Goal: Task Accomplishment & Management: Complete application form

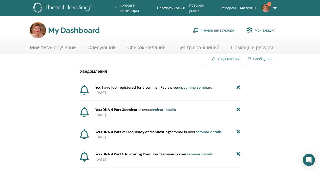
click at [211, 31] on link "Панель инструктора" at bounding box center [214, 30] width 42 height 11
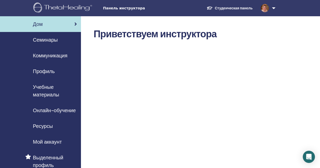
click at [49, 40] on span "Семинары" at bounding box center [45, 40] width 25 height 8
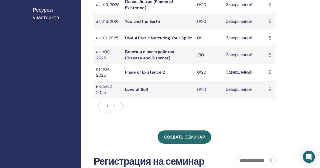
scroll to position [172, 0]
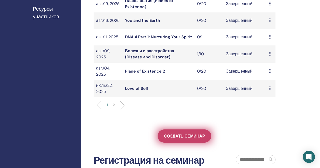
click at [177, 137] on span "Создать семинар" at bounding box center [184, 135] width 41 height 5
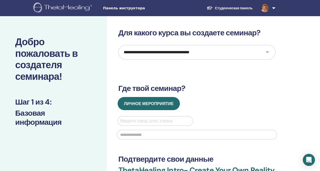
click at [266, 54] on select "**********" at bounding box center [197, 52] width 157 height 15
select select "****"
click at [119, 45] on select "**********" at bounding box center [197, 52] width 157 height 15
click at [141, 120] on div at bounding box center [156, 121] width 70 height 7
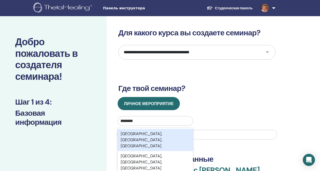
type input "********"
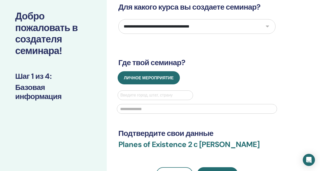
scroll to position [32, 0]
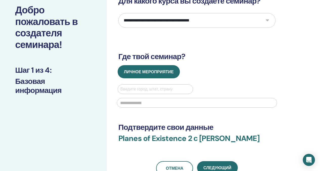
click at [156, 88] on div at bounding box center [156, 89] width 70 height 7
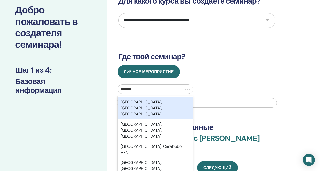
type input "********"
click at [188, 103] on div "Valencia, Comunidad Valenciana, ESP" at bounding box center [156, 108] width 76 height 22
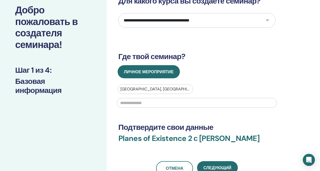
click at [188, 103] on input "text" at bounding box center [197, 103] width 160 height 10
type input "*"
type input "**********"
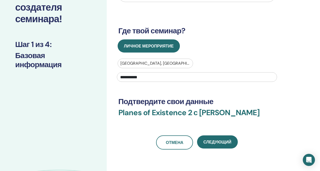
scroll to position [68, 0]
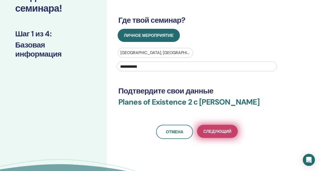
click at [215, 133] on span "Следующий" at bounding box center [218, 131] width 28 height 5
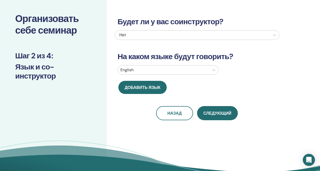
scroll to position [0, 0]
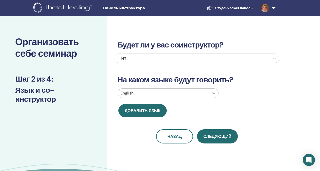
click at [213, 92] on icon at bounding box center [213, 93] width 5 height 5
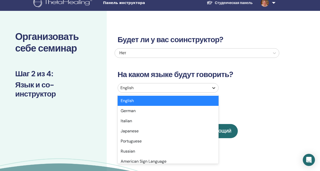
scroll to position [7, 0]
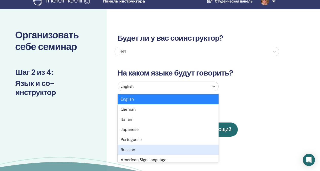
click at [143, 147] on div "Russian" at bounding box center [168, 150] width 101 height 10
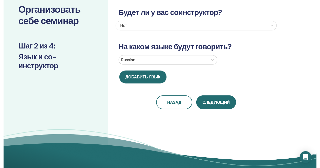
scroll to position [37, 0]
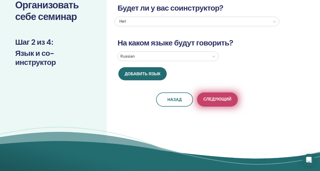
click at [214, 103] on span "Следующий" at bounding box center [218, 100] width 28 height 6
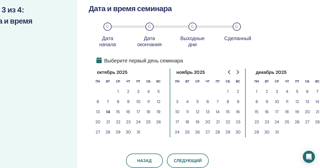
scroll to position [69, 32]
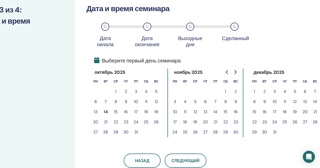
click at [125, 133] on button "30" at bounding box center [126, 132] width 10 height 10
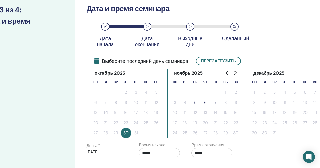
click at [215, 103] on button "7" at bounding box center [216, 102] width 10 height 10
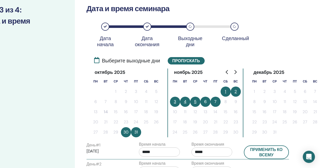
click at [207, 103] on button "6" at bounding box center [206, 101] width 10 height 10
click at [216, 102] on button "7" at bounding box center [216, 101] width 10 height 10
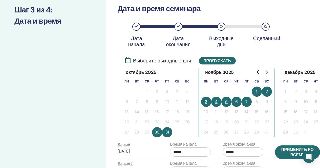
scroll to position [69, 0]
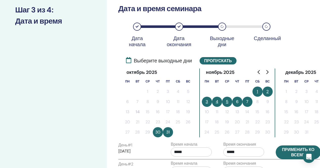
click at [288, 154] on button "Применить ко всему" at bounding box center [298, 152] width 45 height 14
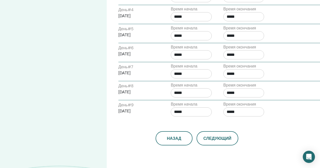
scroll to position [262, 0]
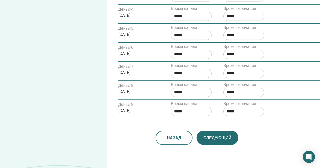
click at [211, 137] on span "Следующий" at bounding box center [218, 137] width 28 height 5
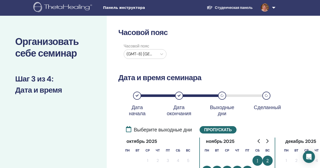
scroll to position [0, 0]
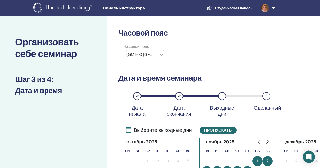
click at [163, 55] on icon at bounding box center [161, 54] width 5 height 5
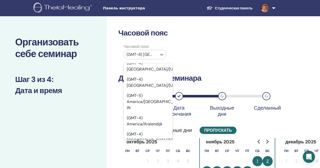
scroll to position [2878, 0]
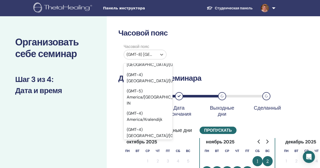
click at [210, 50] on div "Часовой пояс option (GMT-8) America/Juneau focused, 187 of 595. 595 results ava…" at bounding box center [197, 53] width 165 height 18
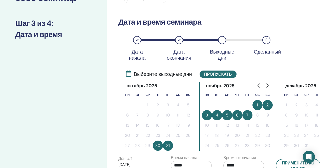
scroll to position [58, 0]
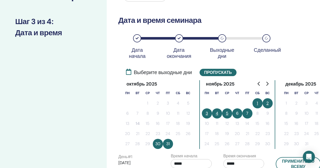
click at [220, 112] on button "4" at bounding box center [217, 113] width 10 height 10
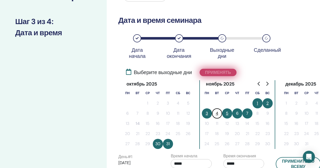
click at [218, 74] on button "Применять" at bounding box center [218, 72] width 37 height 7
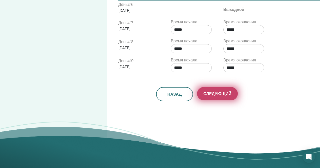
click at [215, 91] on span "Следующий" at bounding box center [218, 93] width 28 height 5
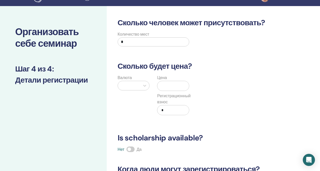
scroll to position [0, 0]
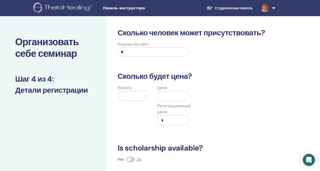
click at [124, 51] on input "*" at bounding box center [154, 52] width 72 height 9
type input "**"
click at [131, 96] on div at bounding box center [129, 95] width 17 height 7
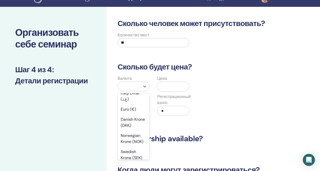
scroll to position [494, 0]
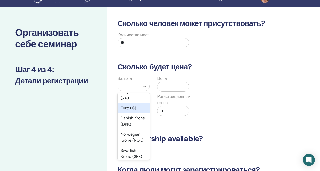
click at [126, 113] on div "Euro (€)" at bounding box center [134, 108] width 32 height 10
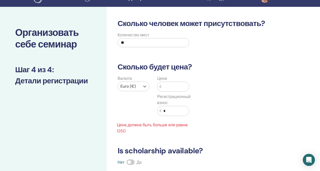
click at [167, 87] on input "text" at bounding box center [176, 87] width 28 height 10
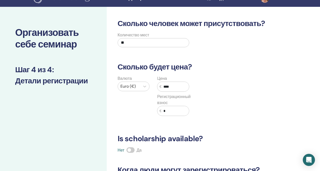
type input "****"
drag, startPoint x: 168, startPoint y: 111, endPoint x: 164, endPoint y: 111, distance: 3.3
click at [164, 111] on input "*" at bounding box center [176, 111] width 28 height 10
type input "*"
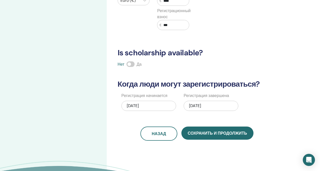
scroll to position [96, 0]
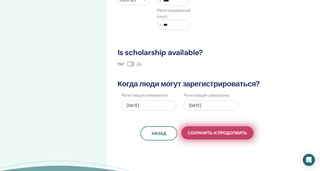
type input "***"
click at [201, 134] on span "Сохранить и продолжить" at bounding box center [217, 133] width 59 height 5
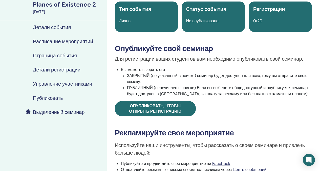
scroll to position [48, 0]
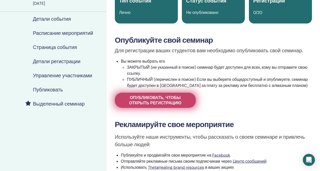
click at [144, 100] on span "Опубликовать, чтобы открыть регистрацию" at bounding box center [155, 100] width 68 height 11
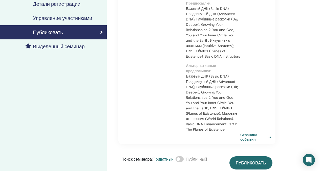
scroll to position [107, 0]
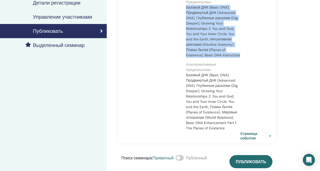
drag, startPoint x: 245, startPoint y: 56, endPoint x: 185, endPoint y: 7, distance: 77.1
click at [185, 7] on div "Elena Freya Planes of Existence 2 с Elena Freya Learn to truly feel a part of a…" at bounding box center [197, 32] width 159 height 222
copy p "Базовый ДНК (Basic DNA), Продвинутый ДНК (Advanced DNA), Глубинные раскопки (Di…"
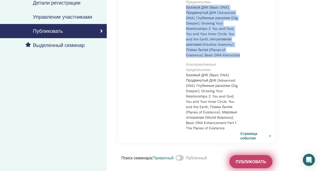
click at [241, 163] on span "Публиковать" at bounding box center [251, 162] width 30 height 5
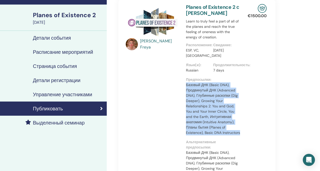
scroll to position [0, 0]
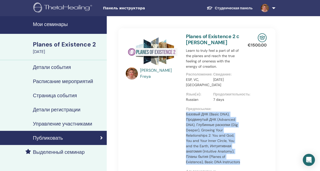
click at [53, 24] on h4 "Мои семинары" at bounding box center [68, 24] width 71 height 6
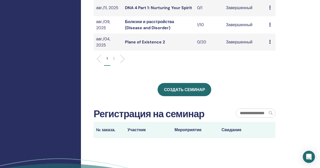
scroll to position [218, 0]
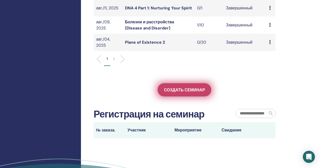
click at [188, 91] on span "Создать семинар" at bounding box center [184, 89] width 41 height 5
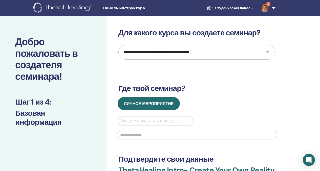
click at [266, 53] on select "**********" at bounding box center [197, 52] width 157 height 15
select select "**"
click at [119, 45] on select "**********" at bounding box center [197, 52] width 157 height 15
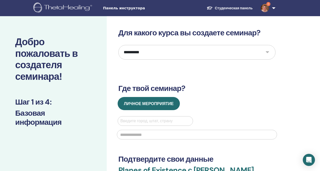
click at [129, 120] on div at bounding box center [156, 121] width 70 height 7
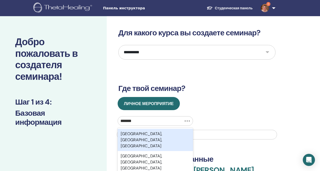
type input "********"
click at [189, 136] on div "[GEOGRAPHIC_DATA], [GEOGRAPHIC_DATA], [GEOGRAPHIC_DATA]" at bounding box center [156, 140] width 76 height 22
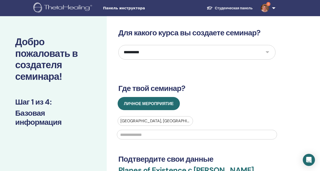
click at [189, 136] on input "text" at bounding box center [197, 135] width 160 height 10
type input "**********"
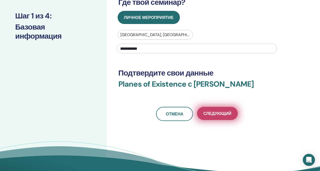
click at [218, 113] on span "Следующий" at bounding box center [218, 113] width 28 height 5
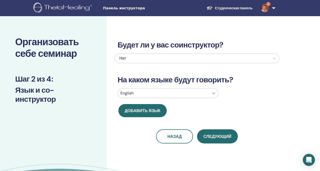
click at [212, 94] on icon at bounding box center [213, 93] width 5 height 5
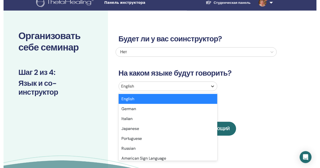
scroll to position [7, 0]
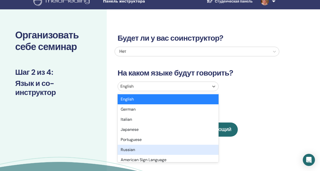
click at [138, 147] on div "Russian" at bounding box center [168, 150] width 101 height 10
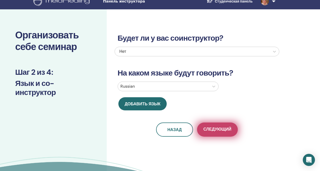
click at [212, 130] on span "Следующий" at bounding box center [218, 130] width 28 height 6
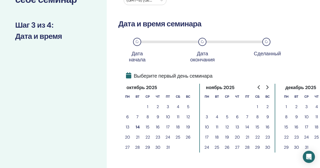
scroll to position [55, 0]
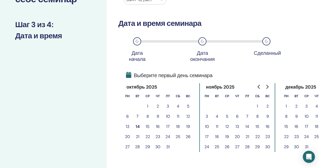
click at [177, 136] on button "25" at bounding box center [178, 136] width 10 height 10
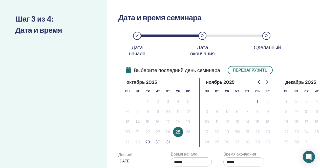
scroll to position [62, 0]
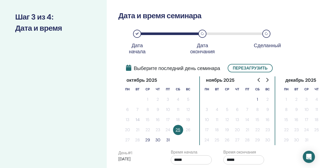
click at [148, 140] on button "29" at bounding box center [148, 140] width 10 height 10
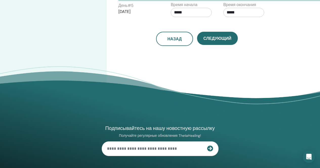
scroll to position [297, 0]
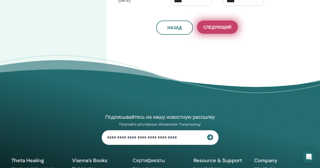
click at [212, 28] on span "Следующий" at bounding box center [218, 27] width 28 height 5
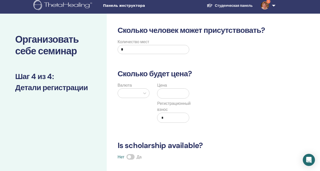
scroll to position [0, 0]
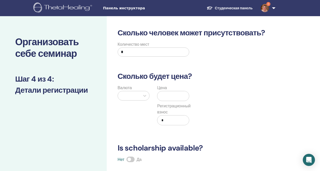
click at [120, 53] on input "*" at bounding box center [154, 52] width 72 height 9
type input "**"
click at [138, 95] on div at bounding box center [129, 95] width 23 height 9
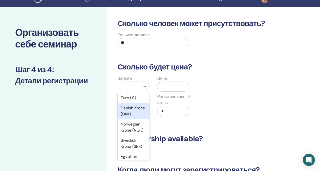
scroll to position [499, 0]
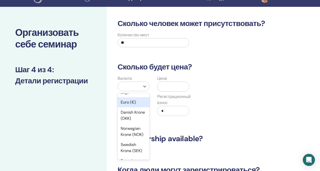
click at [129, 108] on div "Euro (€)" at bounding box center [134, 103] width 32 height 10
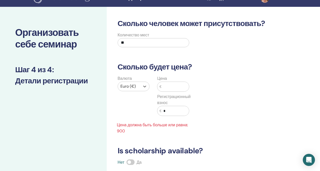
click at [168, 87] on input "text" at bounding box center [176, 87] width 28 height 10
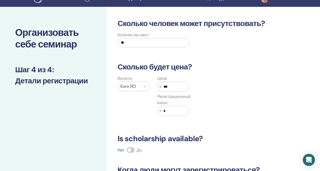
type input "***"
click at [164, 112] on input "*" at bounding box center [176, 111] width 28 height 10
drag, startPoint x: 166, startPoint y: 112, endPoint x: 164, endPoint y: 112, distance: 2.5
click at [164, 112] on input "*" at bounding box center [176, 111] width 28 height 10
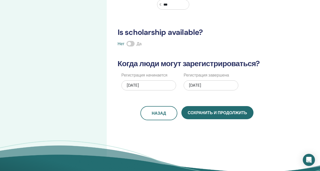
scroll to position [117, 0]
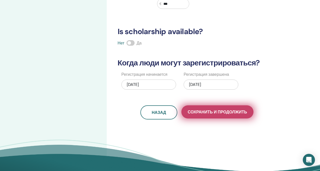
type input "***"
click at [220, 112] on span "Сохранить и продолжить" at bounding box center [217, 112] width 59 height 5
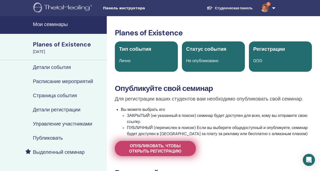
click at [171, 150] on span "Опубликовать, чтобы открыть регистрацию" at bounding box center [155, 149] width 68 height 11
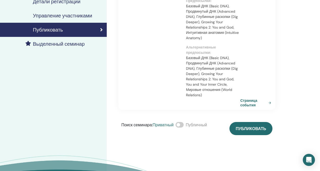
scroll to position [109, 0]
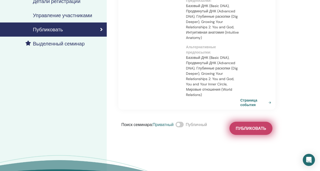
click at [248, 129] on span "Публиковать" at bounding box center [251, 128] width 30 height 5
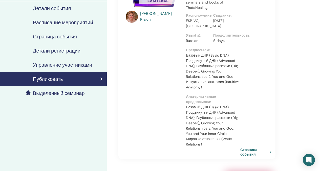
scroll to position [0, 0]
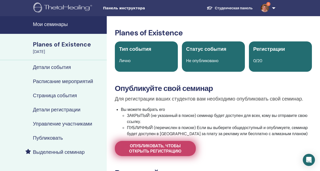
click at [134, 148] on span "Опубликовать, чтобы открыть регистрацию" at bounding box center [155, 149] width 68 height 11
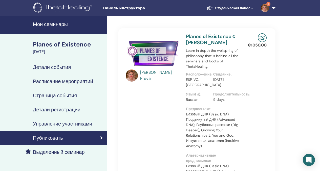
click at [61, 21] on h4 "Мои семинары" at bounding box center [68, 24] width 71 height 6
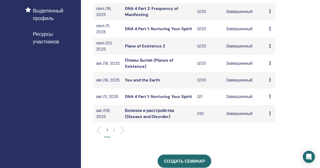
scroll to position [147, 0]
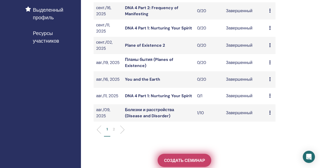
click at [173, 164] on link "Создать семинар" at bounding box center [185, 159] width 54 height 13
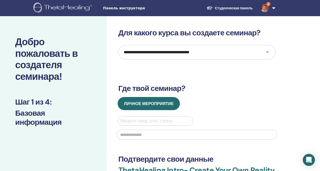
click at [268, 53] on select "**********" at bounding box center [197, 52] width 157 height 15
select select "****"
click at [119, 45] on select "**********" at bounding box center [197, 52] width 157 height 15
click at [149, 122] on div at bounding box center [156, 121] width 70 height 7
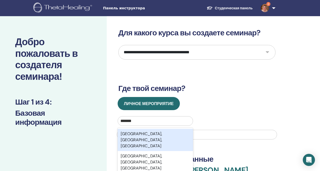
type input "********"
click at [182, 133] on div "Valencia, Comunidad Valenciana, ESP" at bounding box center [156, 140] width 76 height 22
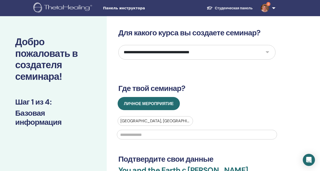
click at [182, 133] on input "text" at bounding box center [197, 135] width 160 height 10
type input "**********"
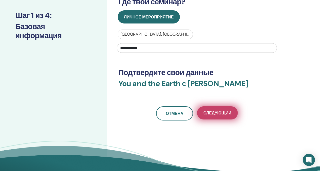
click at [221, 110] on button "Следующий" at bounding box center [217, 113] width 41 height 13
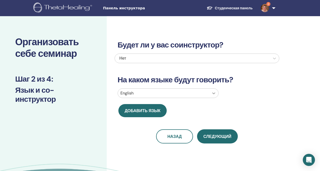
click at [213, 92] on icon at bounding box center [213, 93] width 5 height 5
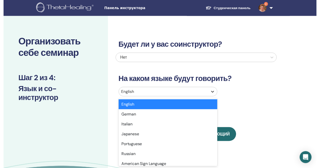
scroll to position [7, 0]
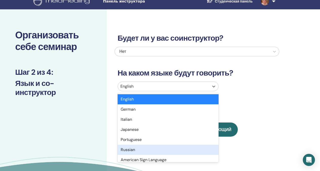
click at [135, 149] on div "Russian" at bounding box center [168, 150] width 101 height 10
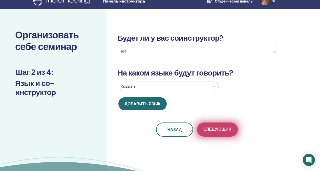
click at [221, 129] on span "Следующий" at bounding box center [218, 130] width 28 height 6
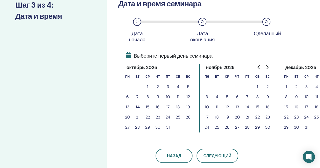
scroll to position [74, 0]
click at [148, 116] on button "22" at bounding box center [148, 117] width 10 height 10
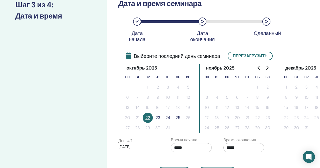
click at [158, 116] on button "23" at bounding box center [158, 117] width 10 height 10
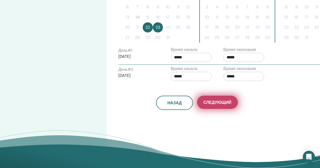
click at [218, 103] on span "Следующий" at bounding box center [218, 102] width 28 height 5
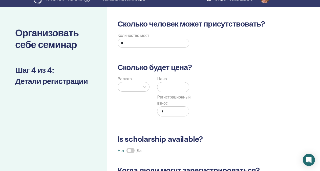
scroll to position [9, 0]
drag, startPoint x: 126, startPoint y: 41, endPoint x: 120, endPoint y: 46, distance: 8.2
click at [121, 44] on input "*" at bounding box center [154, 43] width 72 height 9
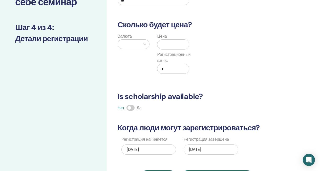
scroll to position [51, 0]
type input "**"
click at [146, 44] on icon at bounding box center [144, 44] width 5 height 5
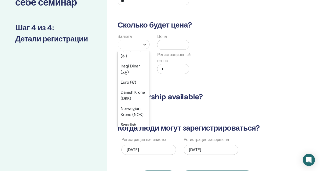
scroll to position [487, 0]
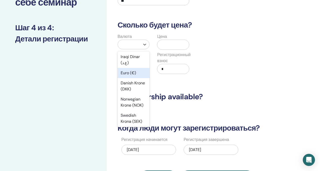
click at [129, 78] on div "Euro (€)" at bounding box center [134, 73] width 32 height 10
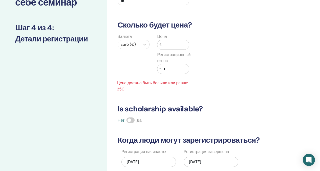
click at [171, 46] on input "text" at bounding box center [176, 45] width 28 height 10
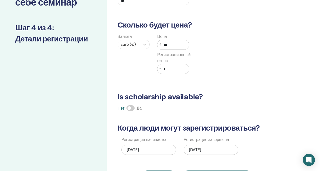
type input "***"
drag, startPoint x: 166, startPoint y: 68, endPoint x: 163, endPoint y: 68, distance: 2.5
click at [163, 68] on input "*" at bounding box center [176, 69] width 28 height 10
type input "*"
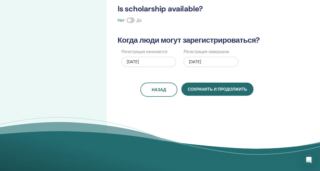
scroll to position [145, 0]
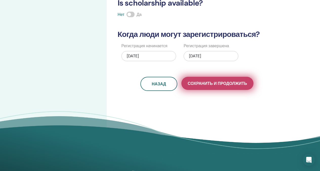
type input "**"
click at [206, 84] on span "Сохранить и продолжить" at bounding box center [217, 83] width 59 height 5
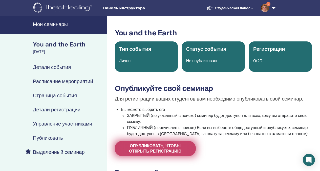
click at [150, 149] on span "Опубликовать, чтобы открыть регистрацию" at bounding box center [155, 149] width 68 height 11
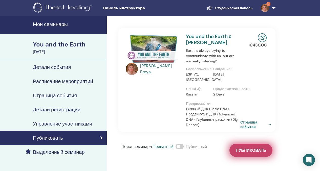
click at [243, 151] on span "Публиковать" at bounding box center [251, 150] width 30 height 5
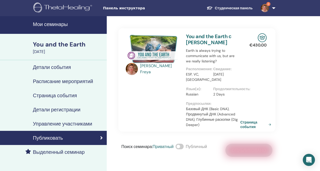
click at [184, 148] on label at bounding box center [180, 147] width 8 height 6
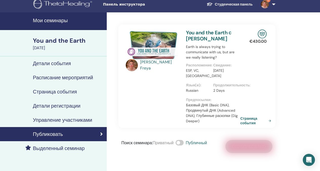
scroll to position [3, 0]
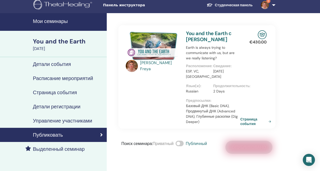
click at [57, 23] on h4 "Мои семинары" at bounding box center [68, 21] width 71 height 6
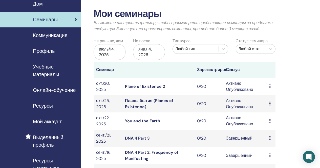
scroll to position [22, 0]
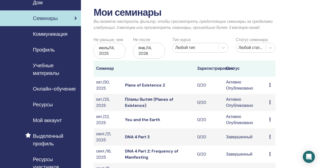
click at [236, 85] on td "Активно Опубликовано" at bounding box center [245, 84] width 43 height 17
click at [139, 85] on link "Plane of Existence 2" at bounding box center [145, 84] width 40 height 5
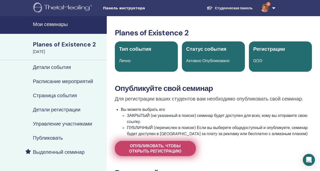
click at [144, 148] on span "Опубликовать, чтобы открыть регистрацию" at bounding box center [155, 149] width 68 height 11
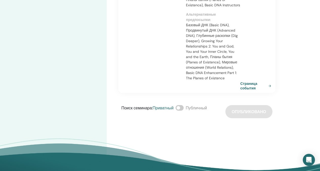
scroll to position [158, 0]
click at [182, 108] on span at bounding box center [180, 108] width 8 height 6
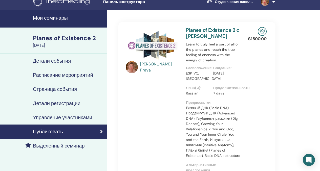
scroll to position [0, 0]
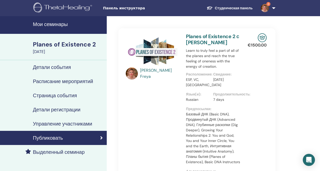
click at [50, 23] on h4 "Мои семинары" at bounding box center [68, 24] width 71 height 6
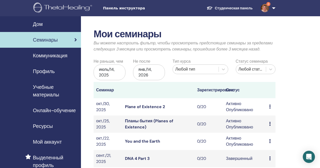
click at [145, 140] on link "You and the Earth" at bounding box center [142, 140] width 35 height 5
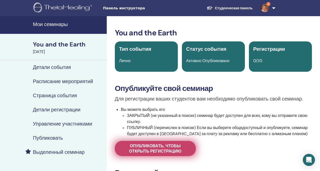
click at [144, 147] on span "Опубликовать, чтобы открыть регистрацию" at bounding box center [155, 149] width 68 height 11
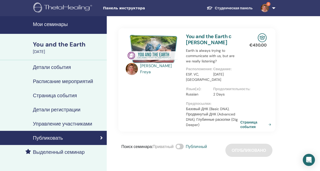
click at [49, 25] on h4 "Мои семинары" at bounding box center [68, 24] width 71 height 6
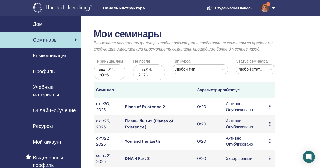
click at [149, 122] on link "Планы бытия (Planes of Existence)" at bounding box center [149, 123] width 48 height 11
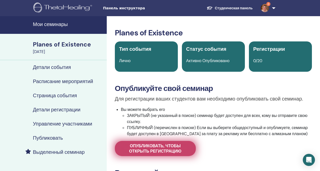
click at [142, 151] on span "Опубликовать, чтобы открыть регистрацию" at bounding box center [155, 149] width 68 height 11
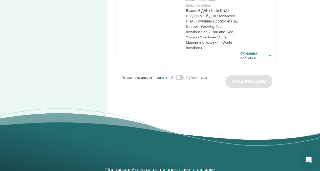
scroll to position [163, 0]
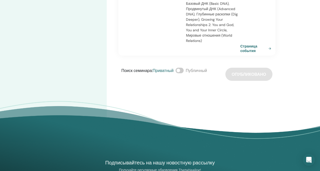
click at [184, 69] on label at bounding box center [180, 71] width 8 height 6
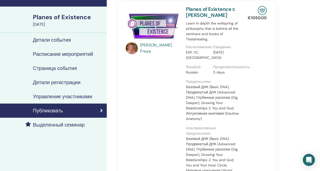
scroll to position [0, 0]
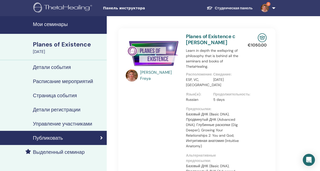
click at [49, 23] on h4 "Мои семинары" at bounding box center [68, 24] width 71 height 6
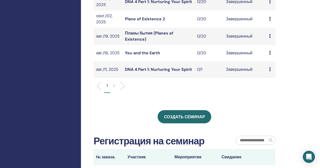
scroll to position [193, 0]
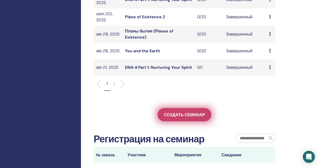
click at [171, 118] on link "Создать семинар" at bounding box center [185, 114] width 54 height 13
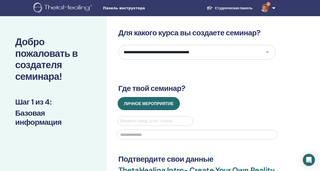
click at [221, 46] on select "**********" at bounding box center [197, 52] width 157 height 15
select select "****"
click at [119, 45] on select "**********" at bounding box center [197, 52] width 157 height 15
click at [157, 122] on div at bounding box center [156, 121] width 70 height 7
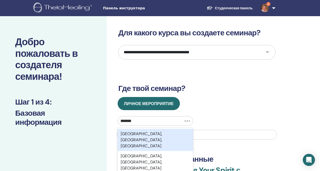
type input "********"
click at [183, 137] on div "[GEOGRAPHIC_DATA], [GEOGRAPHIC_DATA], [GEOGRAPHIC_DATA]" at bounding box center [156, 140] width 76 height 22
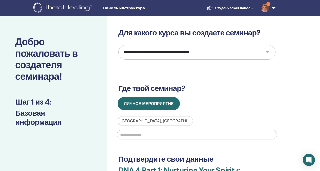
click at [184, 135] on input "text" at bounding box center [197, 135] width 160 height 10
type input "**********"
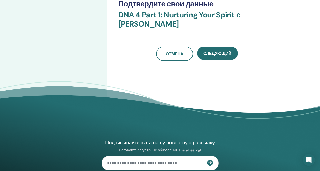
scroll to position [157, 0]
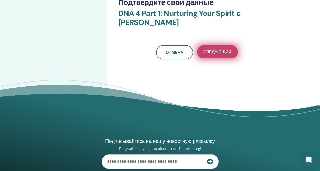
click at [211, 53] on span "Следующий" at bounding box center [218, 51] width 28 height 5
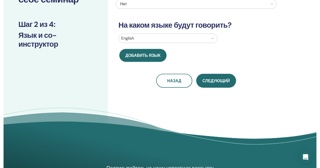
scroll to position [37, 0]
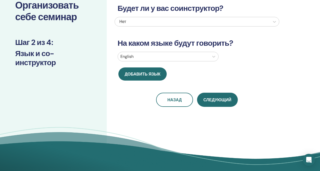
click at [209, 58] on div "English" at bounding box center [163, 56] width 91 height 9
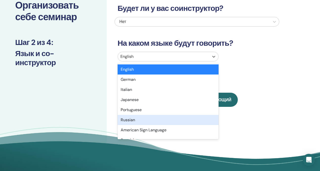
click at [131, 118] on div "Russian" at bounding box center [168, 120] width 101 height 10
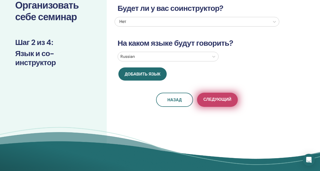
click at [212, 100] on span "Следующий" at bounding box center [218, 100] width 28 height 6
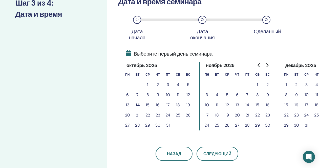
scroll to position [76, 0]
click at [237, 105] on button "13" at bounding box center [238, 105] width 10 height 10
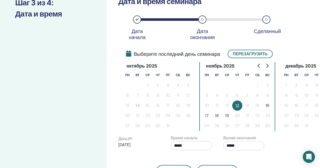
click at [268, 105] on button "16" at bounding box center [268, 105] width 10 height 10
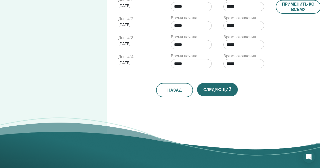
scroll to position [222, 0]
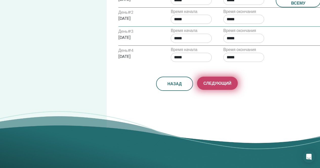
click at [211, 83] on span "Следующий" at bounding box center [218, 83] width 28 height 5
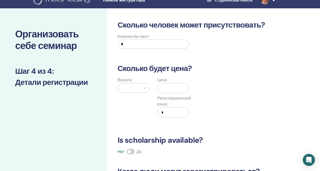
scroll to position [0, 0]
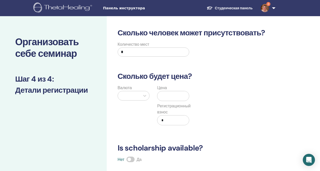
drag, startPoint x: 123, startPoint y: 52, endPoint x: 121, endPoint y: 52, distance: 2.5
click at [121, 52] on input "*" at bounding box center [154, 52] width 72 height 9
type input "**"
click at [134, 96] on div at bounding box center [129, 95] width 17 height 7
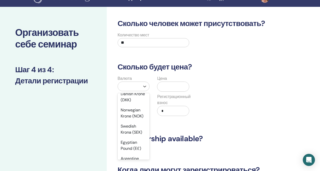
scroll to position [510, 0]
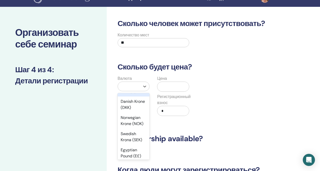
click at [132, 97] on div "Euro (€)" at bounding box center [134, 92] width 32 height 10
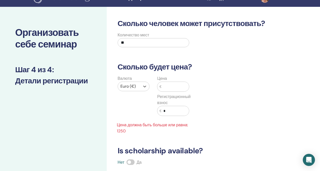
click at [167, 91] on input "text" at bounding box center [176, 87] width 28 height 10
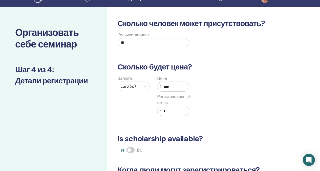
type input "****"
drag, startPoint x: 166, startPoint y: 111, endPoint x: 164, endPoint y: 111, distance: 2.5
click at [164, 111] on input "*" at bounding box center [176, 111] width 28 height 10
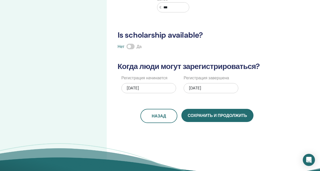
scroll to position [117, 0]
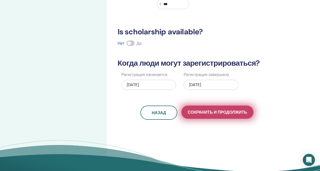
type input "***"
click at [218, 111] on span "Сохранить и продолжить" at bounding box center [217, 112] width 59 height 5
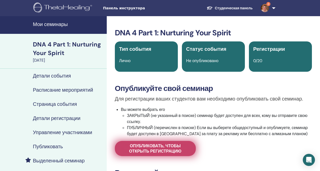
click at [144, 147] on span "Опубликовать, чтобы открыть регистрацию" at bounding box center [155, 149] width 68 height 11
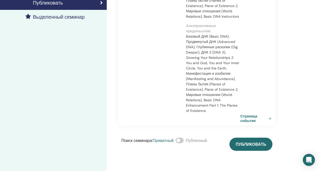
scroll to position [147, 0]
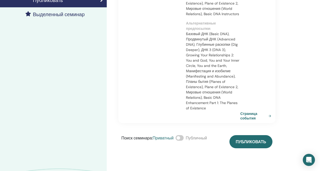
click at [184, 137] on span at bounding box center [180, 138] width 8 height 6
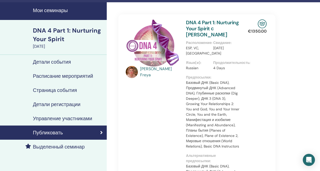
scroll to position [0, 0]
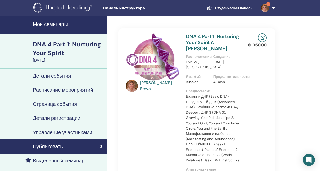
click at [61, 26] on h4 "Мои семинары" at bounding box center [68, 24] width 71 height 6
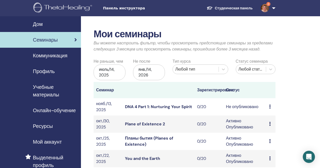
click at [161, 106] on link "DNA 4 Part 1: Nurturing Your Spirit" at bounding box center [158, 106] width 67 height 5
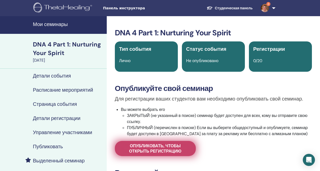
click at [152, 148] on span "Опубликовать, чтобы открыть регистрацию" at bounding box center [155, 149] width 68 height 11
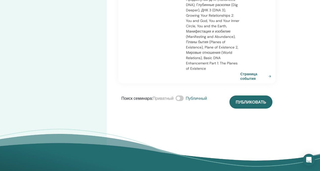
scroll to position [184, 0]
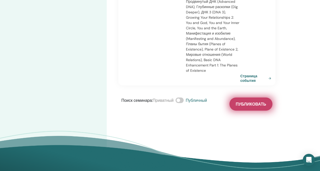
click at [248, 103] on span "Публиковать" at bounding box center [251, 104] width 30 height 5
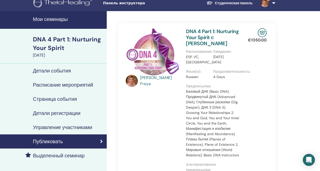
scroll to position [0, 0]
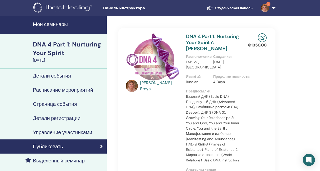
click at [56, 23] on h4 "Мои семинары" at bounding box center [68, 24] width 71 height 6
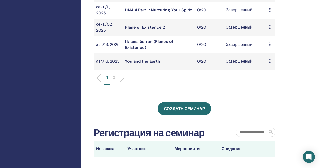
scroll to position [208, 0]
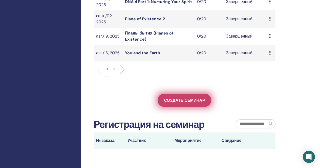
click at [177, 99] on span "Создать семинар" at bounding box center [184, 100] width 41 height 5
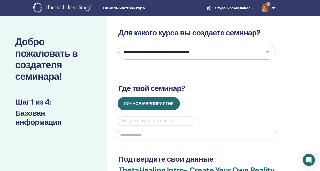
click at [264, 53] on select "**********" at bounding box center [197, 52] width 157 height 15
select select "****"
click at [119, 45] on select "**********" at bounding box center [197, 52] width 157 height 15
click at [149, 121] on div at bounding box center [156, 121] width 70 height 7
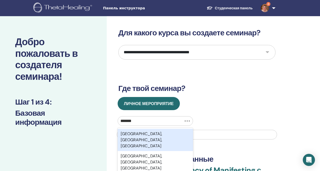
type input "********"
click at [182, 135] on div "[GEOGRAPHIC_DATA], [GEOGRAPHIC_DATA], [GEOGRAPHIC_DATA]" at bounding box center [156, 140] width 76 height 22
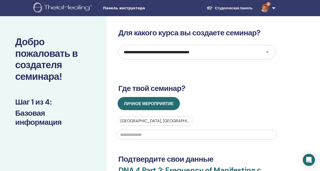
click at [181, 136] on input "text" at bounding box center [197, 135] width 160 height 10
type input "**********"
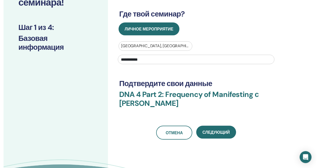
scroll to position [78, 0]
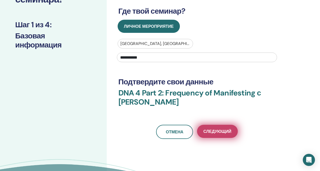
click at [215, 130] on span "Следующий" at bounding box center [218, 131] width 28 height 5
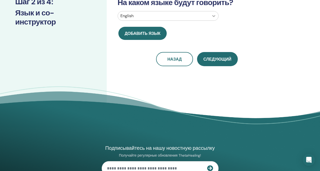
click at [216, 16] on icon at bounding box center [213, 15] width 5 height 5
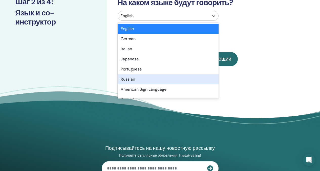
click at [133, 80] on div "Russian" at bounding box center [168, 79] width 101 height 10
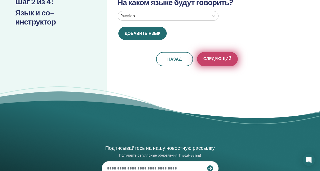
click at [215, 59] on span "Следующий" at bounding box center [218, 59] width 28 height 6
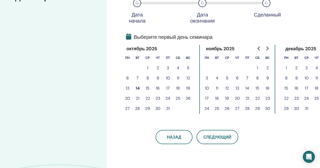
scroll to position [93, 0]
click at [218, 98] on button "18" at bounding box center [217, 98] width 10 height 10
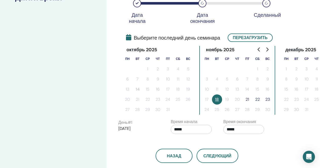
click at [249, 99] on button "21" at bounding box center [248, 99] width 10 height 10
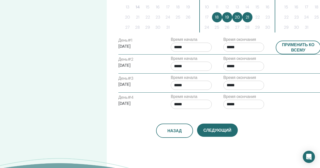
scroll to position [175, 0]
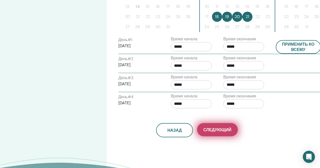
click at [214, 129] on span "Следующий" at bounding box center [218, 129] width 28 height 5
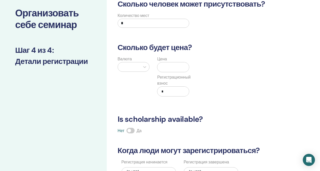
scroll to position [28, 0]
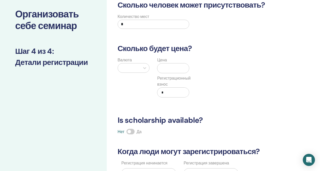
click at [120, 24] on input "*" at bounding box center [154, 24] width 72 height 9
type input "**"
click at [142, 67] on div at bounding box center [144, 68] width 9 height 9
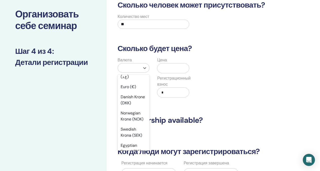
scroll to position [508, 0]
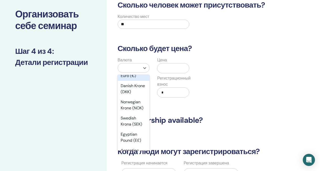
click at [135, 81] on div "Euro (€)" at bounding box center [134, 76] width 32 height 10
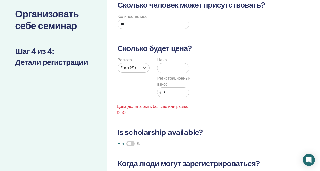
click at [164, 70] on input "text" at bounding box center [176, 69] width 28 height 10
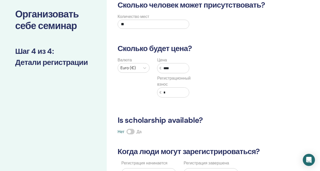
type input "****"
drag, startPoint x: 167, startPoint y: 91, endPoint x: 164, endPoint y: 93, distance: 3.2
click at [164, 93] on input "*" at bounding box center [176, 93] width 28 height 10
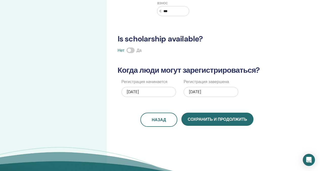
scroll to position [111, 0]
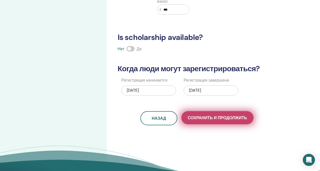
type input "***"
click at [206, 117] on span "Сохранить и продолжить" at bounding box center [217, 117] width 59 height 5
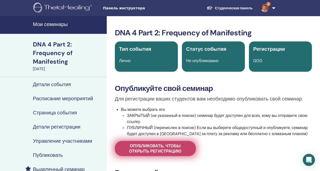
click at [137, 148] on span "Опубликовать, чтобы открыть регистрацию" at bounding box center [155, 149] width 68 height 11
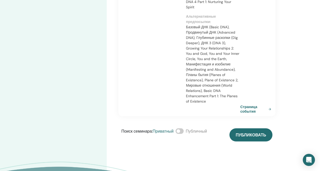
scroll to position [189, 0]
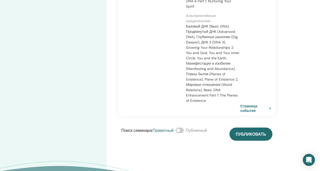
click at [184, 131] on span at bounding box center [180, 131] width 8 height 6
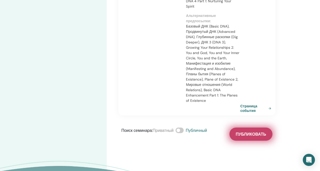
click at [241, 135] on span "Публиковать" at bounding box center [251, 134] width 30 height 5
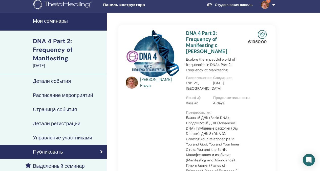
scroll to position [0, 0]
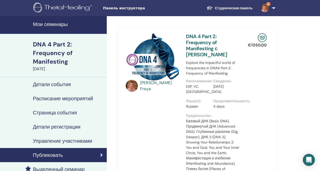
click at [50, 25] on h4 "Мои семинары" at bounding box center [68, 24] width 71 height 6
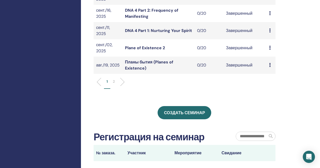
scroll to position [199, 0]
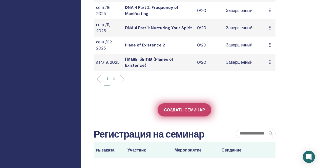
click at [176, 109] on span "Создать семинар" at bounding box center [184, 109] width 41 height 5
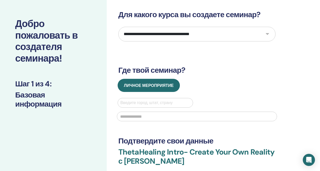
scroll to position [22, 0]
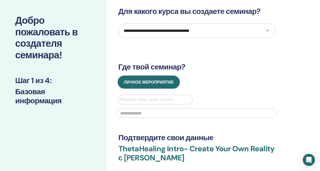
click at [265, 30] on select "**********" at bounding box center [197, 31] width 157 height 15
select select "****"
click at [119, 24] on select "**********" at bounding box center [197, 31] width 157 height 15
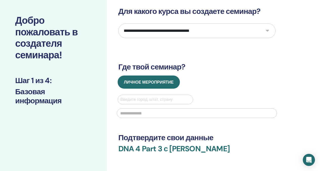
click at [135, 101] on div at bounding box center [156, 99] width 70 height 7
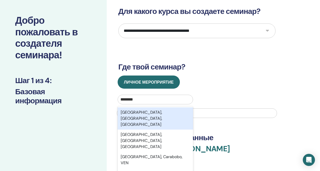
type input "********"
type input "**********"
click at [183, 113] on div "[GEOGRAPHIC_DATA], [GEOGRAPHIC_DATA], [GEOGRAPHIC_DATA]" at bounding box center [156, 119] width 76 height 22
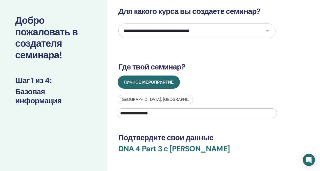
drag, startPoint x: 166, startPoint y: 114, endPoint x: 118, endPoint y: 114, distance: 48.9
click at [118, 114] on input "**********" at bounding box center [197, 114] width 160 height 10
type input "**********"
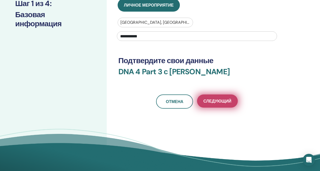
click at [217, 98] on button "Следующий" at bounding box center [217, 101] width 41 height 13
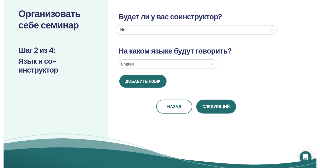
scroll to position [25, 0]
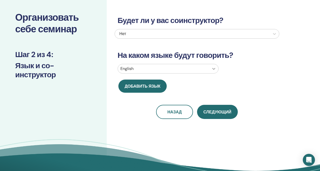
click at [212, 69] on icon at bounding box center [213, 68] width 5 height 5
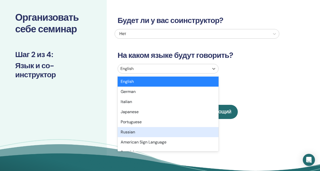
click at [142, 131] on div "Russian" at bounding box center [168, 132] width 101 height 10
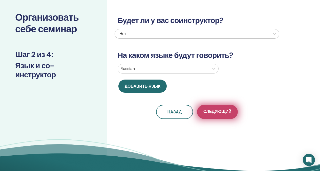
click at [214, 111] on span "Следующий" at bounding box center [218, 112] width 28 height 6
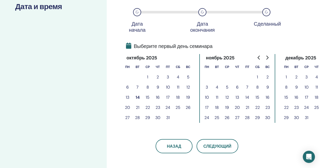
scroll to position [85, 0]
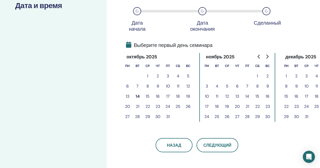
click at [269, 106] on button "23" at bounding box center [268, 106] width 10 height 10
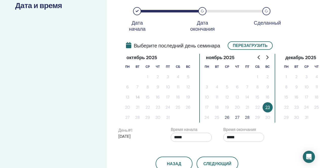
click at [227, 118] on button "26" at bounding box center [227, 117] width 10 height 10
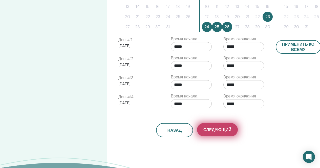
click at [213, 131] on span "Следующий" at bounding box center [218, 129] width 28 height 5
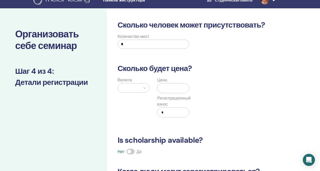
scroll to position [6, 0]
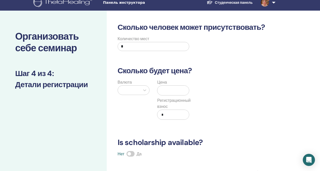
click at [120, 47] on input "*" at bounding box center [154, 46] width 72 height 9
type input "**"
click at [142, 87] on div at bounding box center [144, 90] width 9 height 9
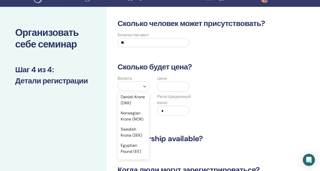
scroll to position [521, 0]
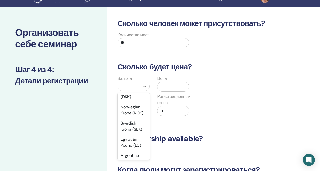
click at [131, 86] on div "Euro (€)" at bounding box center [134, 81] width 32 height 10
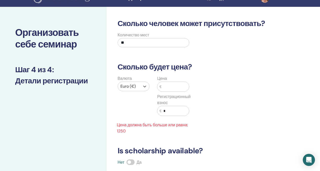
click at [165, 87] on input "text" at bounding box center [176, 87] width 28 height 10
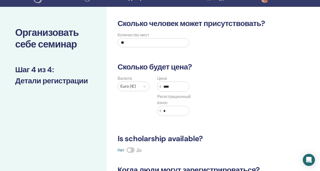
type input "****"
drag, startPoint x: 166, startPoint y: 111, endPoint x: 163, endPoint y: 112, distance: 2.6
click at [163, 112] on input "*" at bounding box center [176, 111] width 28 height 10
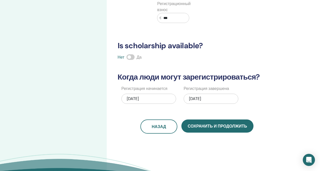
scroll to position [104, 0]
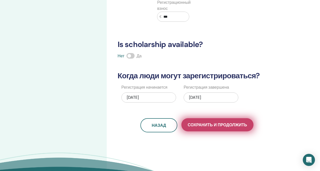
type input "***"
click at [209, 126] on span "Сохранить и продолжить" at bounding box center [217, 125] width 59 height 5
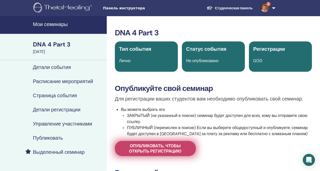
click at [145, 151] on span "Опубликовать, чтобы открыть регистрацию" at bounding box center [155, 149] width 68 height 11
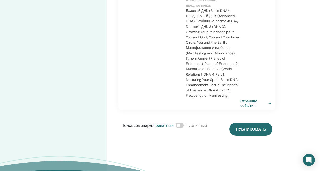
scroll to position [181, 0]
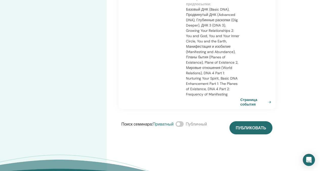
click at [184, 125] on span at bounding box center [180, 125] width 8 height 6
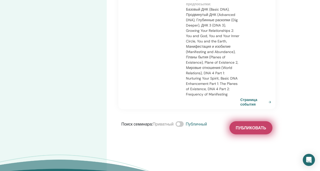
click at [247, 130] on span "Публиковать" at bounding box center [251, 128] width 30 height 5
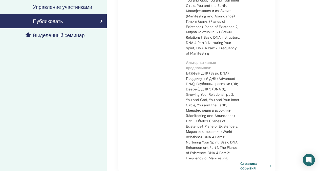
scroll to position [0, 0]
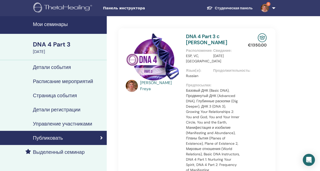
click at [49, 24] on h4 "Мои семинары" at bounding box center [68, 24] width 71 height 6
